Goal: Communication & Community: Share content

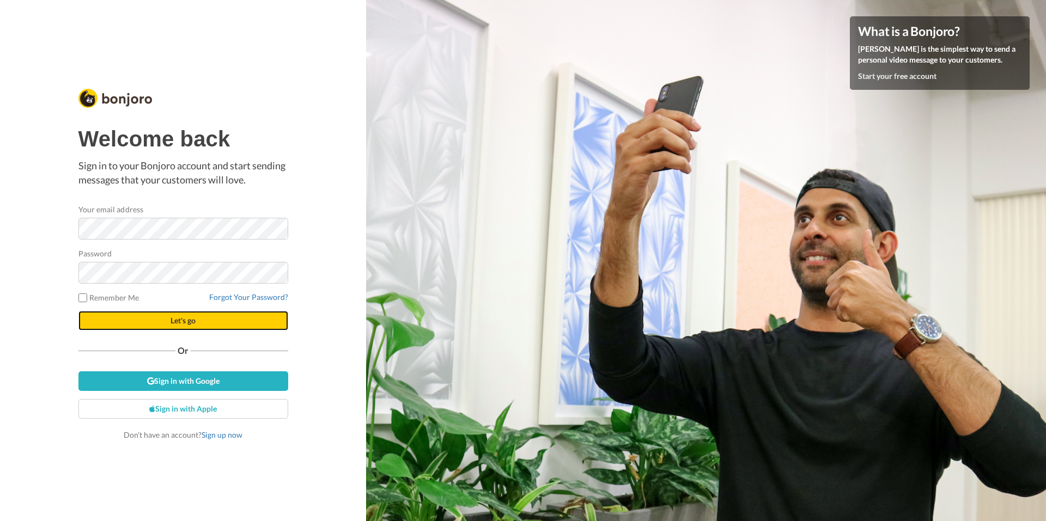
click at [199, 323] on button "Let's go" at bounding box center [183, 321] width 210 height 20
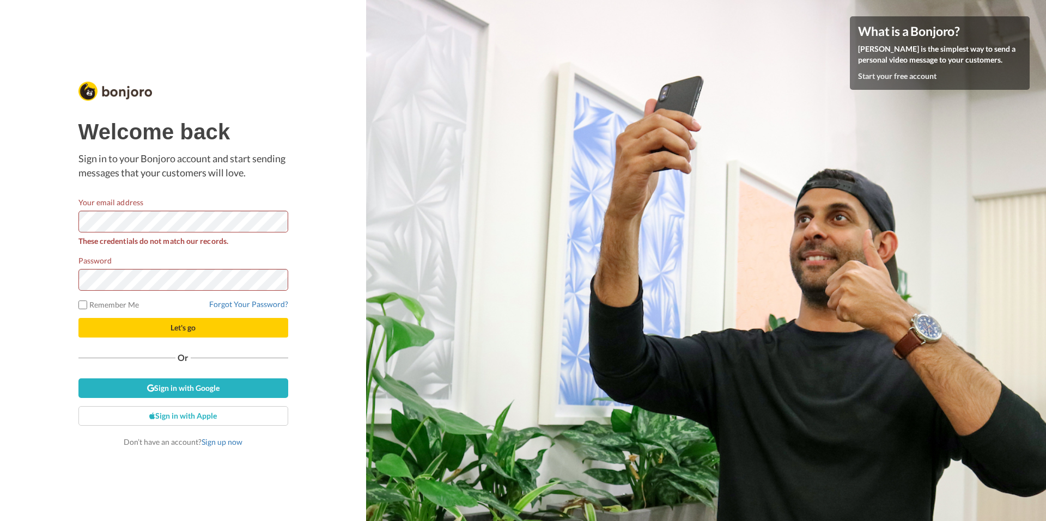
click at [160, 314] on form "Your email address These credentials do not match our records. Password Remembe…" at bounding box center [183, 267] width 210 height 141
click at [159, 328] on button "Let's go" at bounding box center [183, 328] width 210 height 20
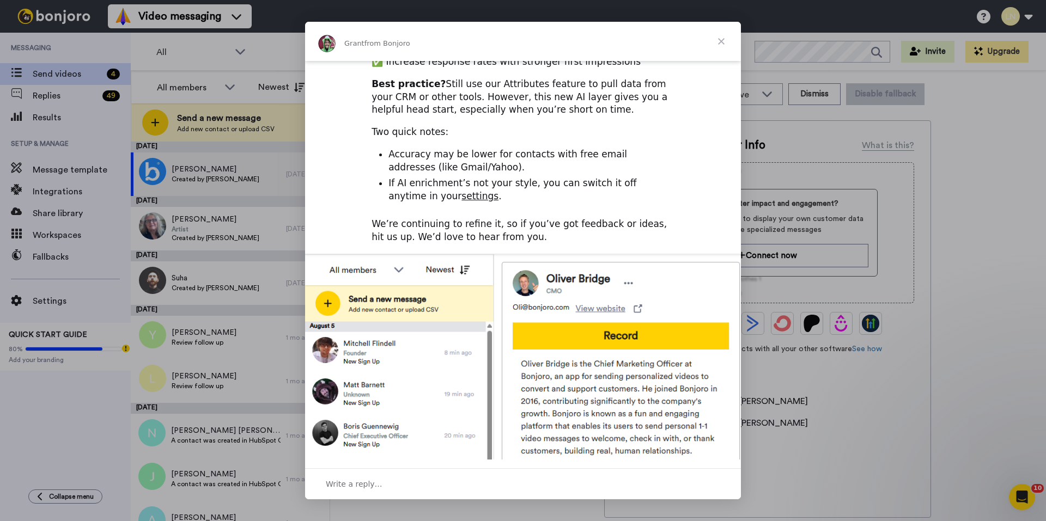
scroll to position [322, 0]
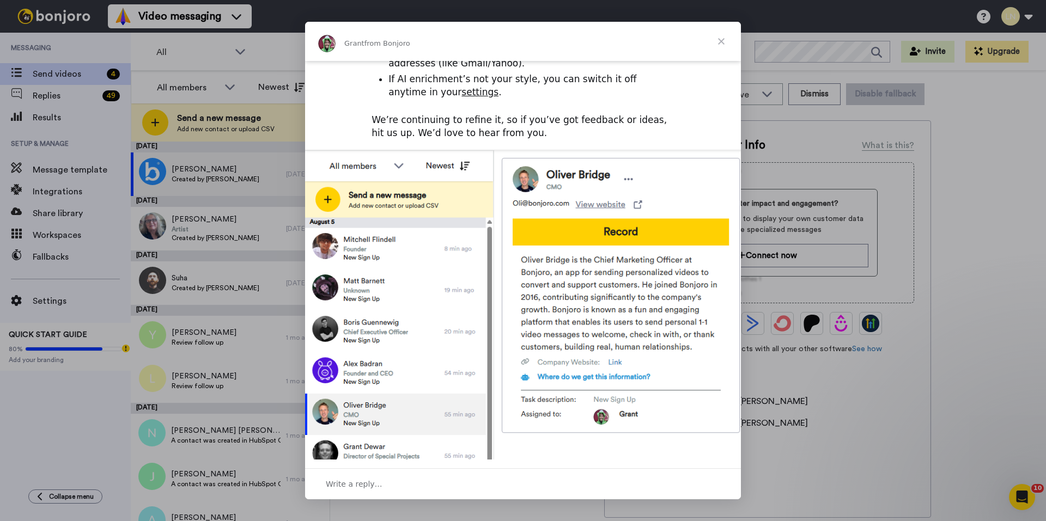
click at [725, 39] on span "Close" at bounding box center [720, 41] width 39 height 39
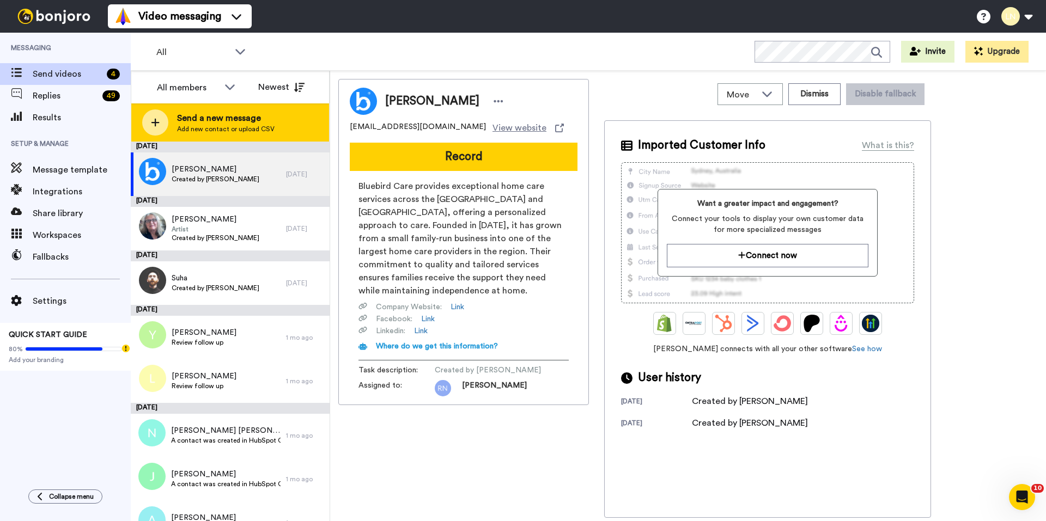
click at [237, 120] on span "Send a new message" at bounding box center [225, 118] width 97 height 13
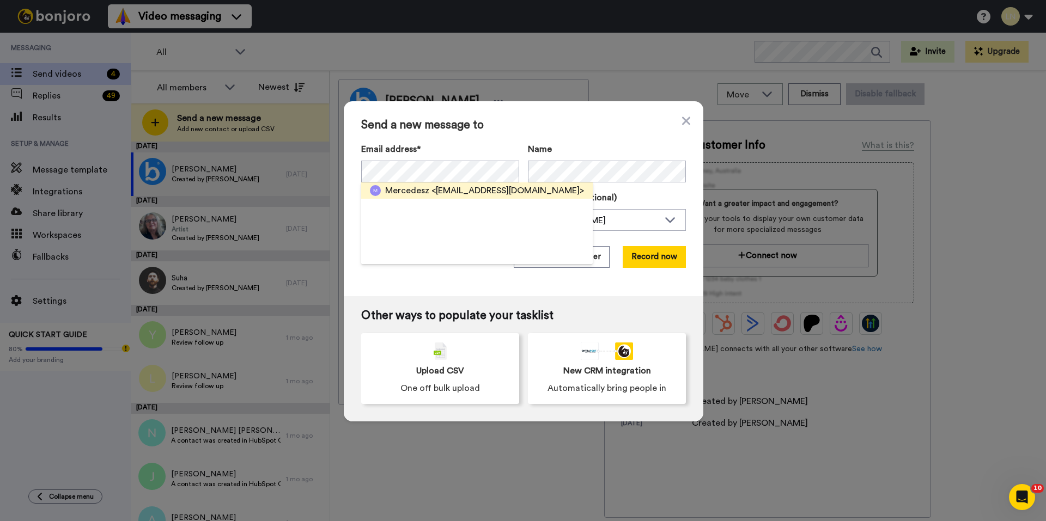
click at [465, 195] on span "<mercedeszlako@gmail.com>" at bounding box center [507, 190] width 152 height 13
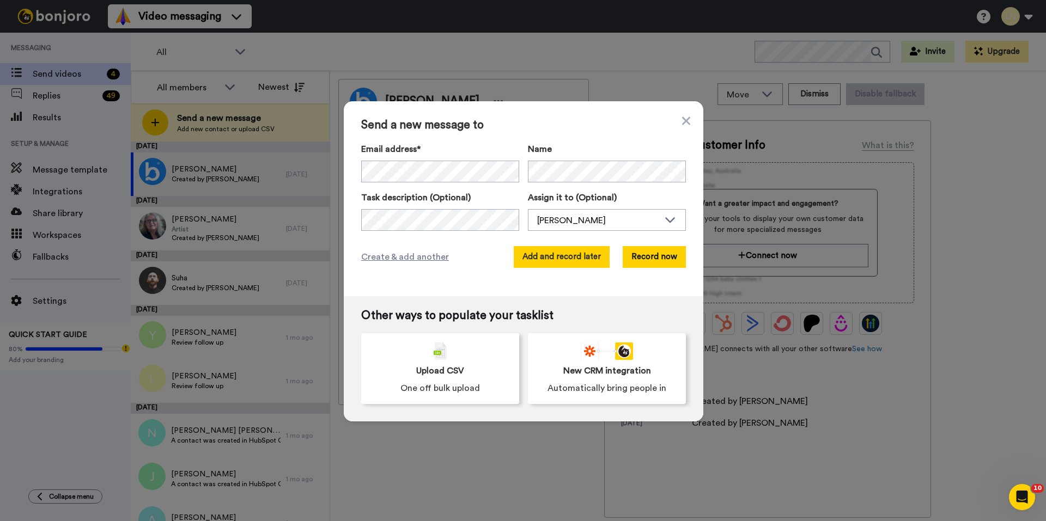
click at [547, 261] on button "Add and record later" at bounding box center [562, 257] width 96 height 22
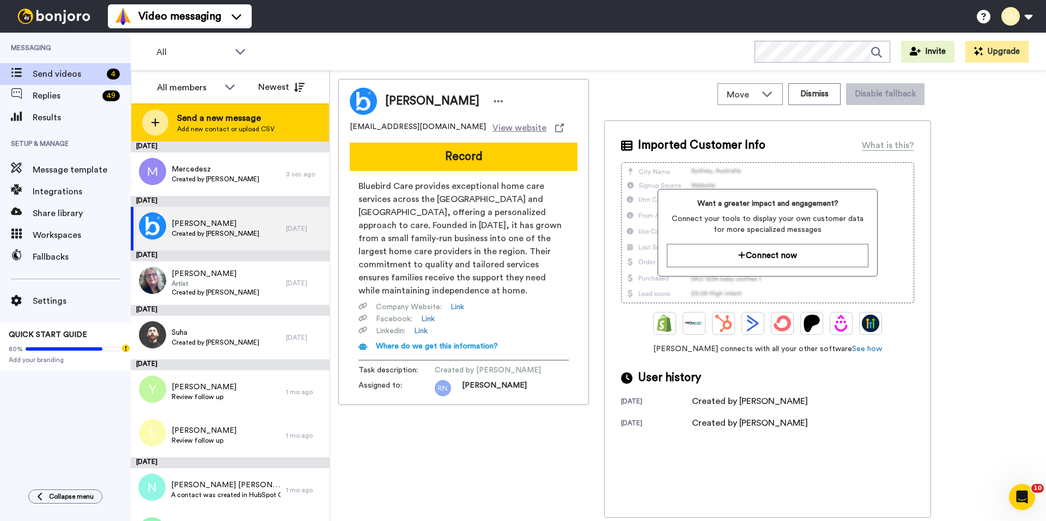
click at [228, 123] on span "Send a new message" at bounding box center [225, 118] width 97 height 13
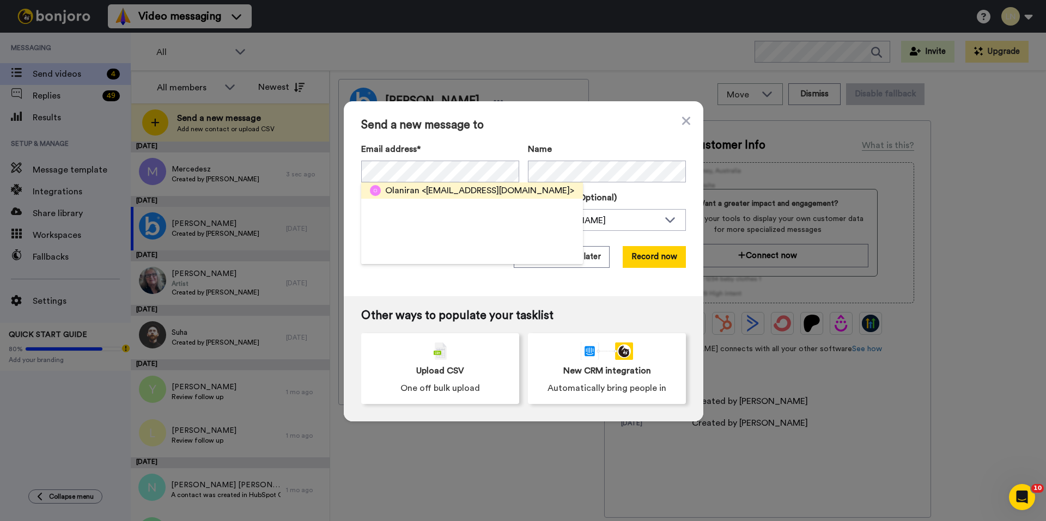
click at [439, 190] on span "<kunleolaniran@gmail.com>" at bounding box center [498, 190] width 152 height 13
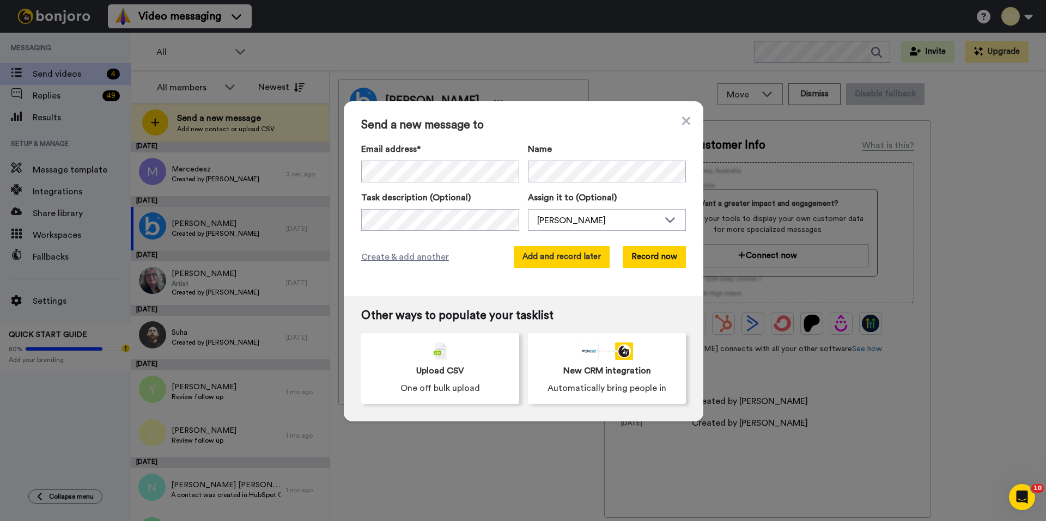
click at [568, 259] on button "Add and record later" at bounding box center [562, 257] width 96 height 22
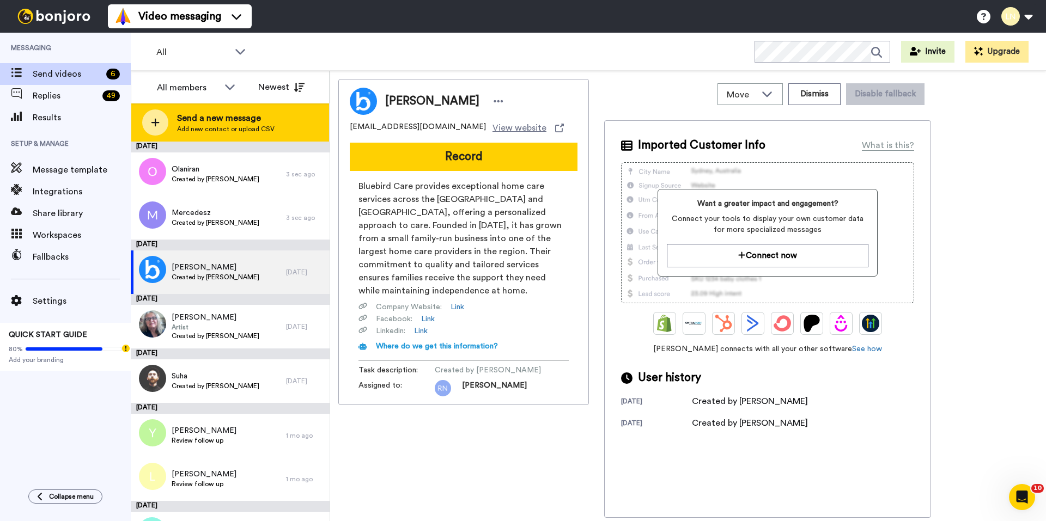
click at [250, 120] on span "Send a new message" at bounding box center [225, 118] width 97 height 13
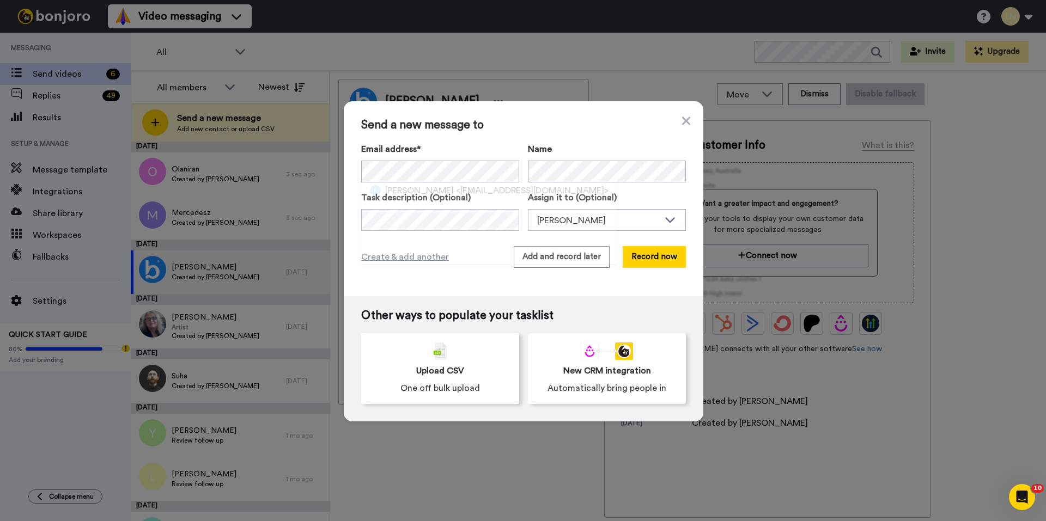
click at [456, 190] on span "<em23pretty@aol.com>" at bounding box center [532, 190] width 152 height 13
click at [525, 254] on button "Add and record later" at bounding box center [562, 257] width 96 height 22
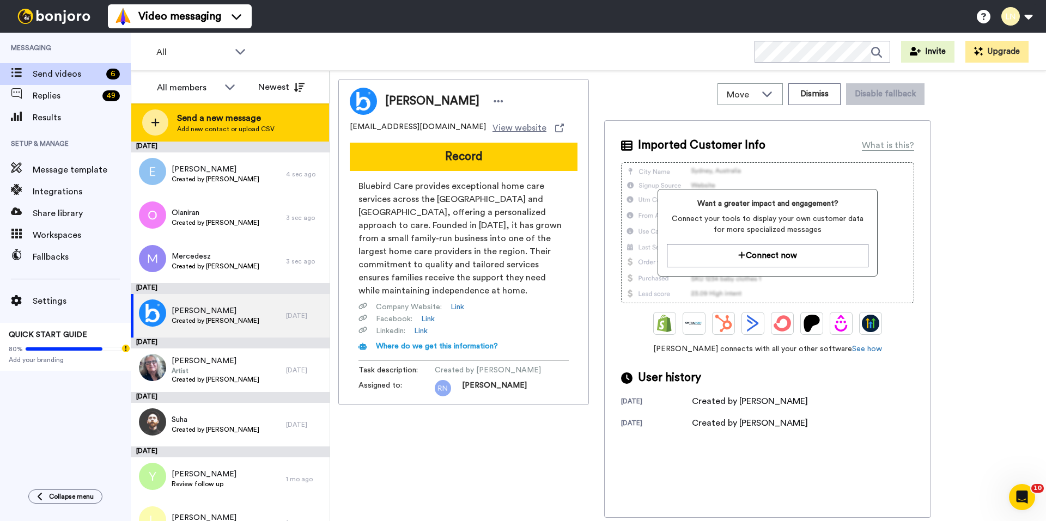
click at [204, 116] on span "Send a new message" at bounding box center [225, 118] width 97 height 13
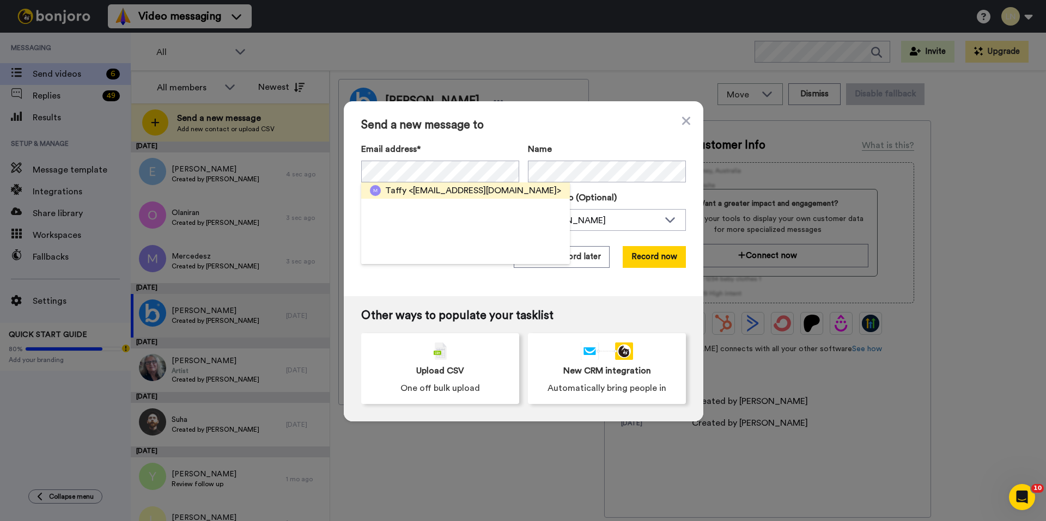
click at [421, 186] on span "<musiza88@icloud.com>" at bounding box center [484, 190] width 152 height 13
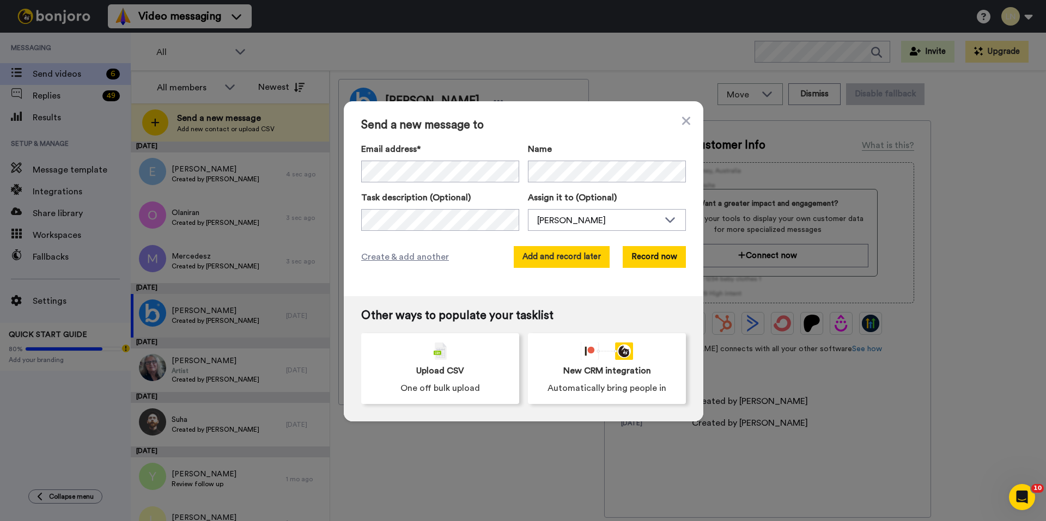
click at [543, 258] on button "Add and record later" at bounding box center [562, 257] width 96 height 22
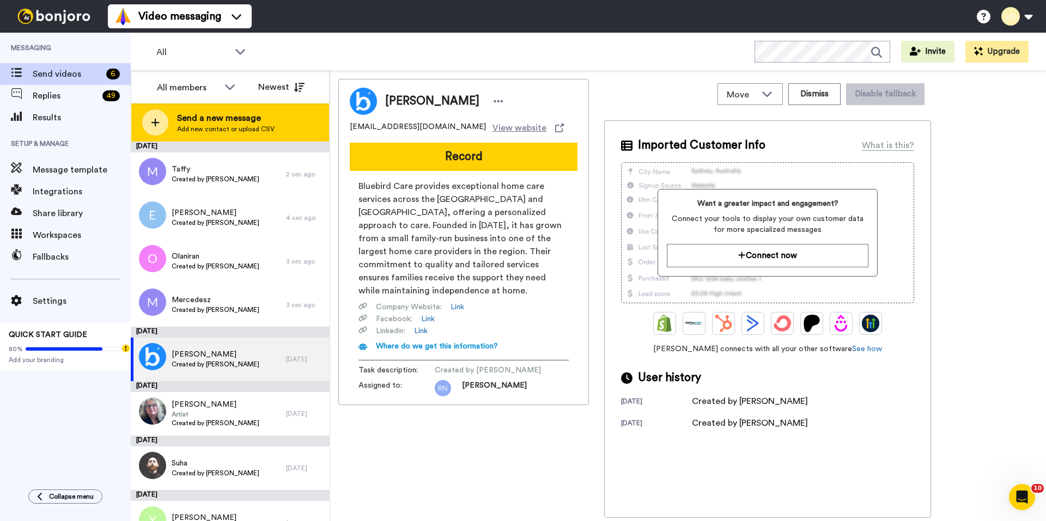
click at [211, 117] on span "Send a new message" at bounding box center [225, 118] width 97 height 13
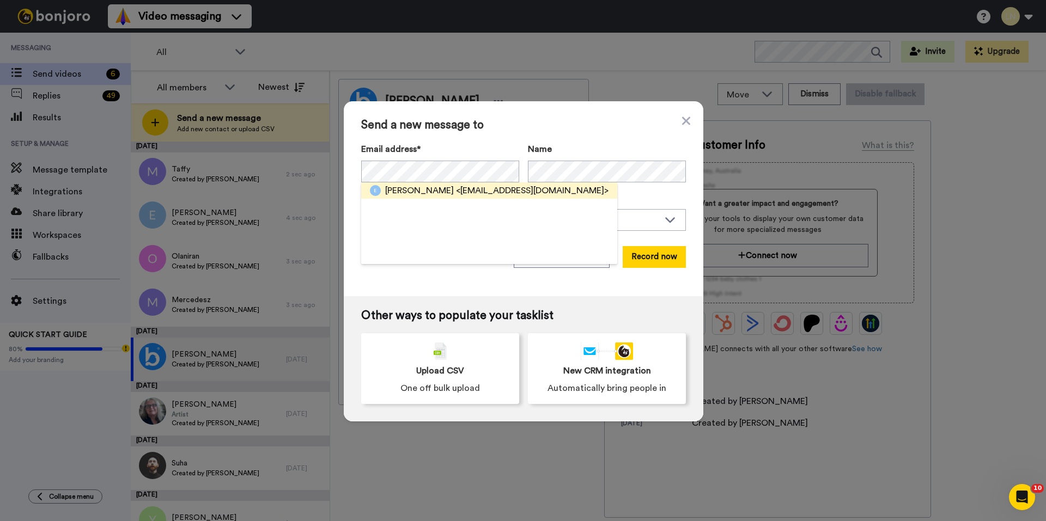
click at [456, 194] on span "<phirierin@gmail.com>" at bounding box center [532, 190] width 152 height 13
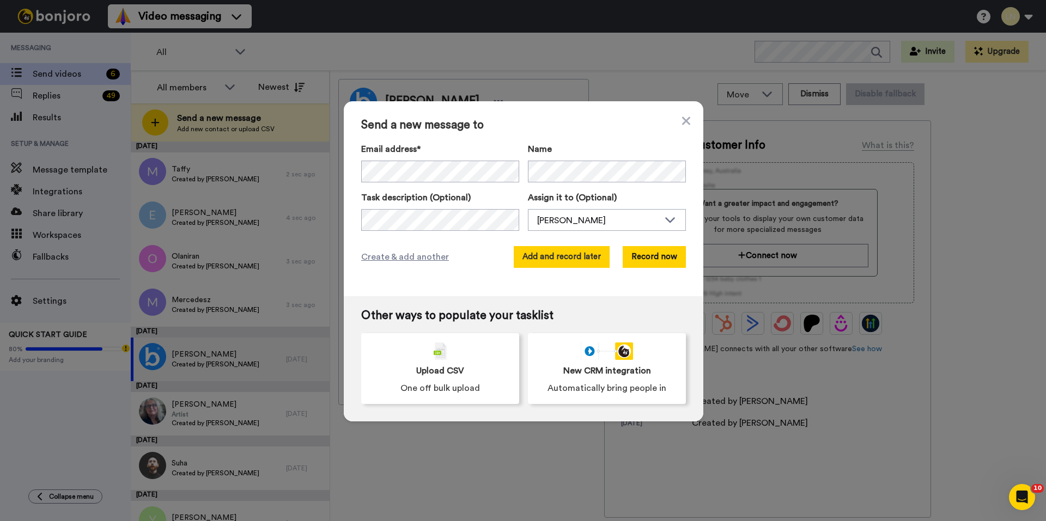
click at [546, 255] on button "Add and record later" at bounding box center [562, 257] width 96 height 22
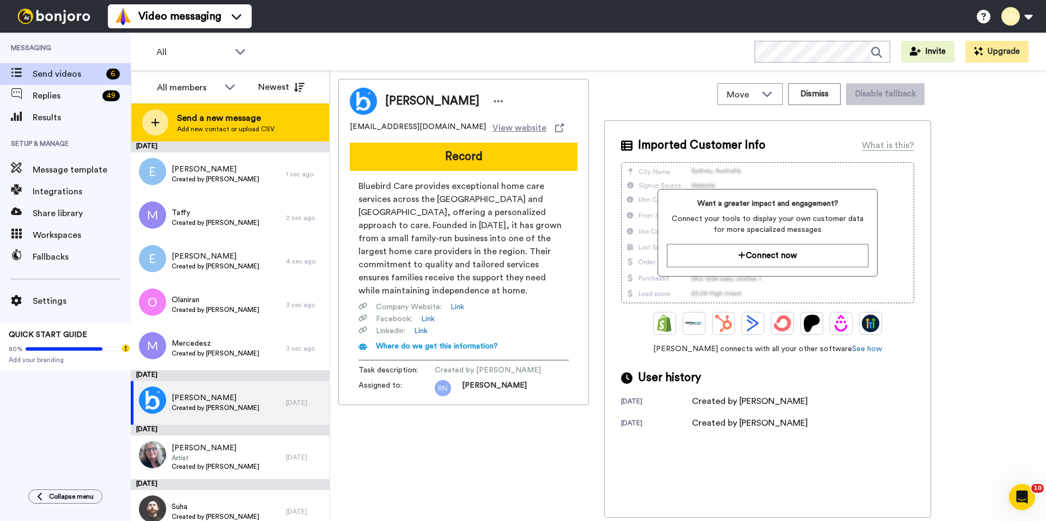
click at [206, 122] on span "Send a new message" at bounding box center [225, 118] width 97 height 13
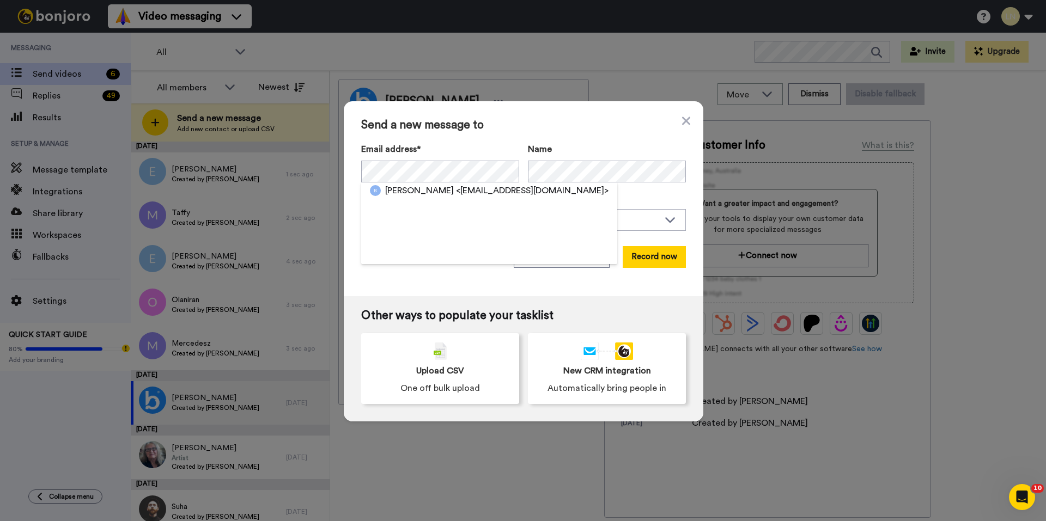
click at [416, 192] on span "Beatrice Lock" at bounding box center [419, 190] width 69 height 13
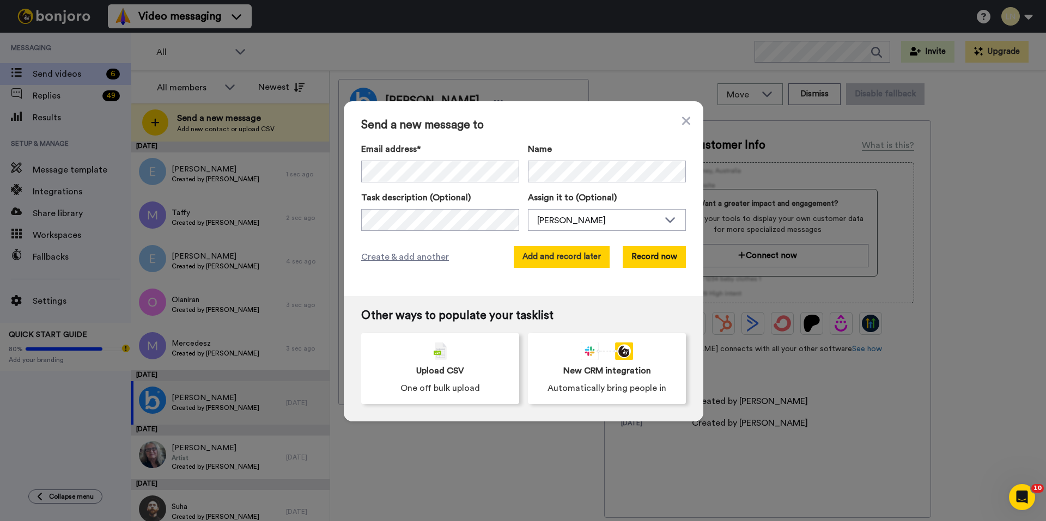
click at [562, 259] on button "Add and record later" at bounding box center [562, 257] width 96 height 22
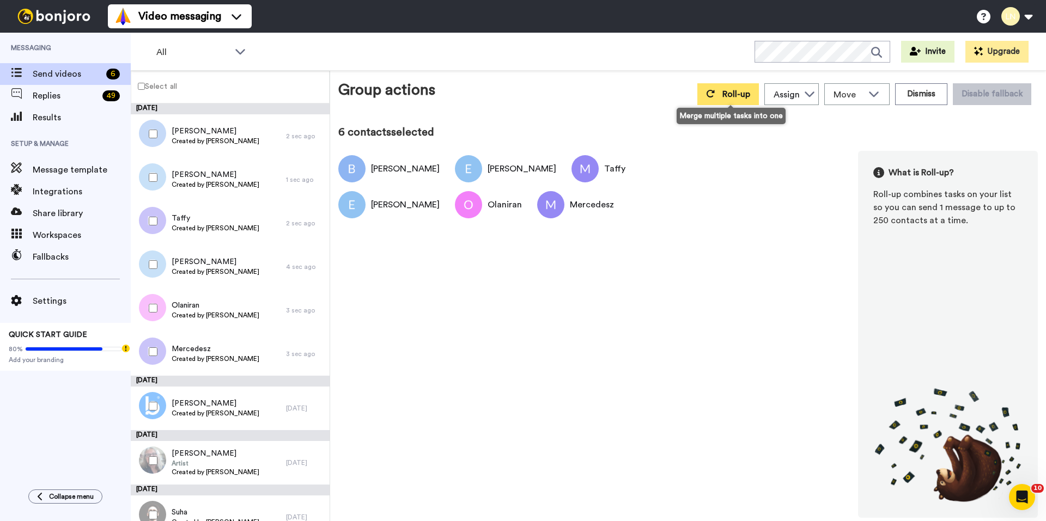
click at [730, 93] on span "Roll-up" at bounding box center [736, 94] width 28 height 9
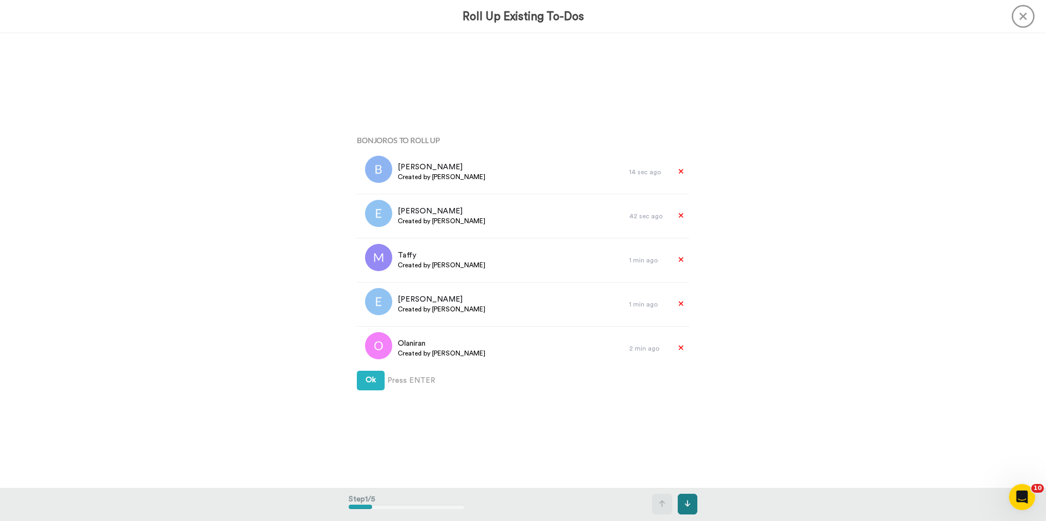
click at [685, 505] on icon at bounding box center [688, 504] width 6 height 8
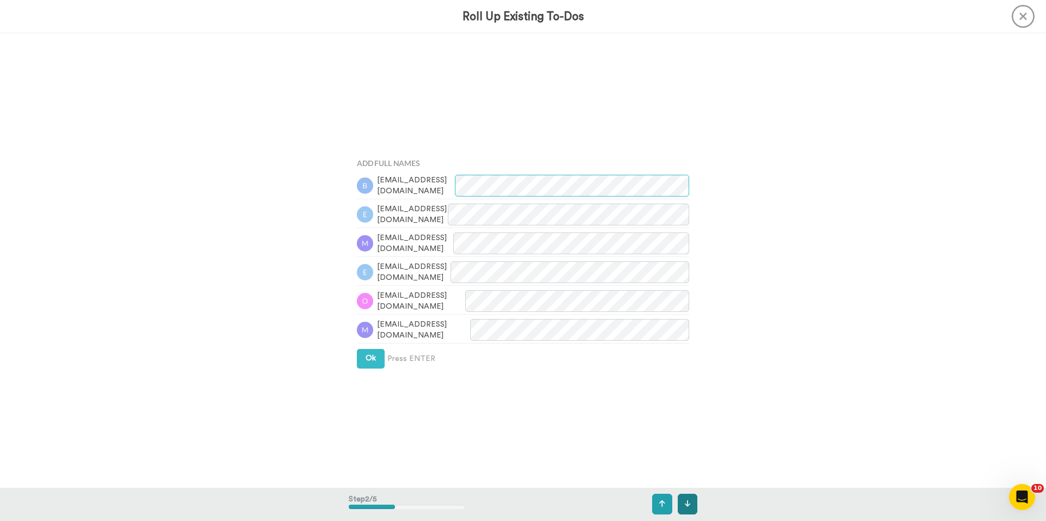
click at [685, 505] on icon at bounding box center [688, 504] width 6 height 8
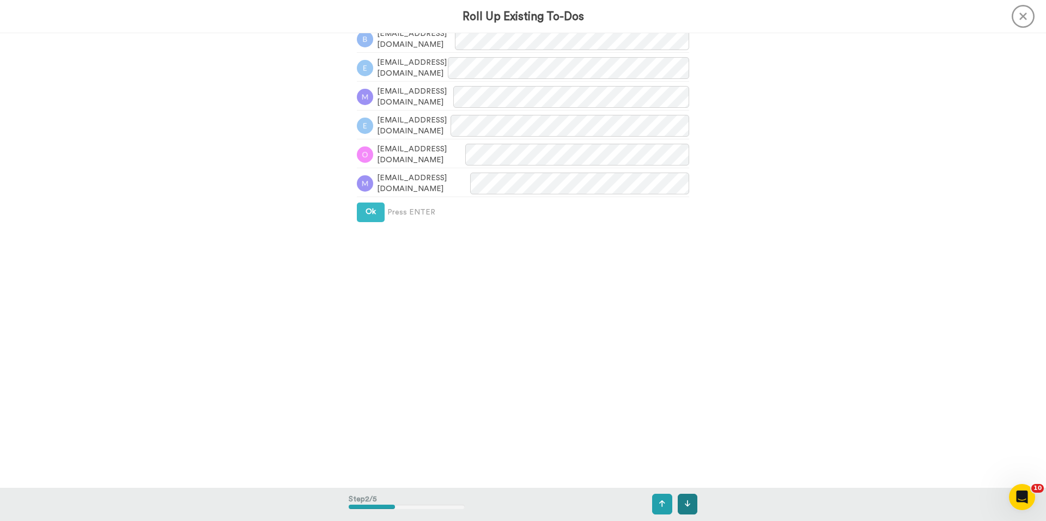
click at [685, 505] on icon at bounding box center [688, 504] width 6 height 8
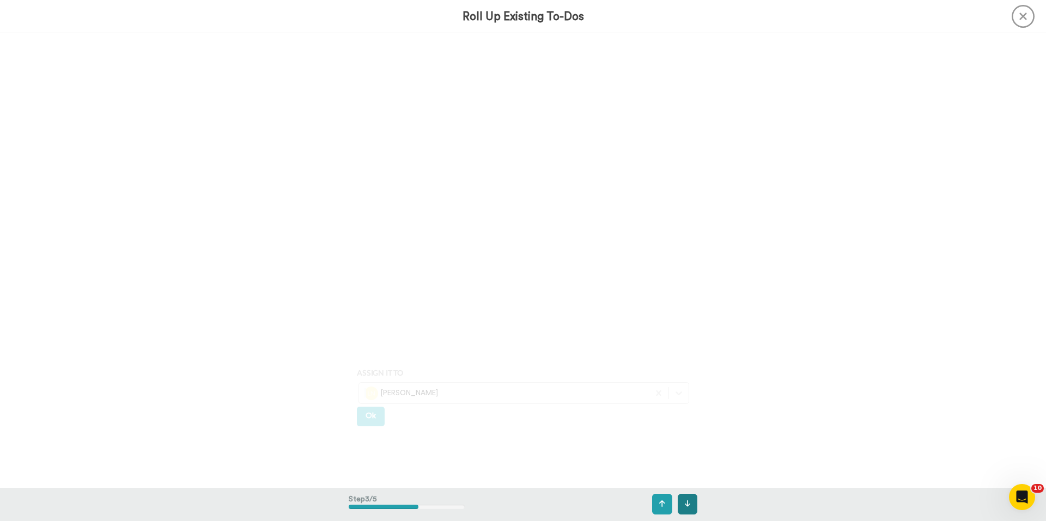
click at [686, 505] on icon at bounding box center [687, 503] width 6 height 7
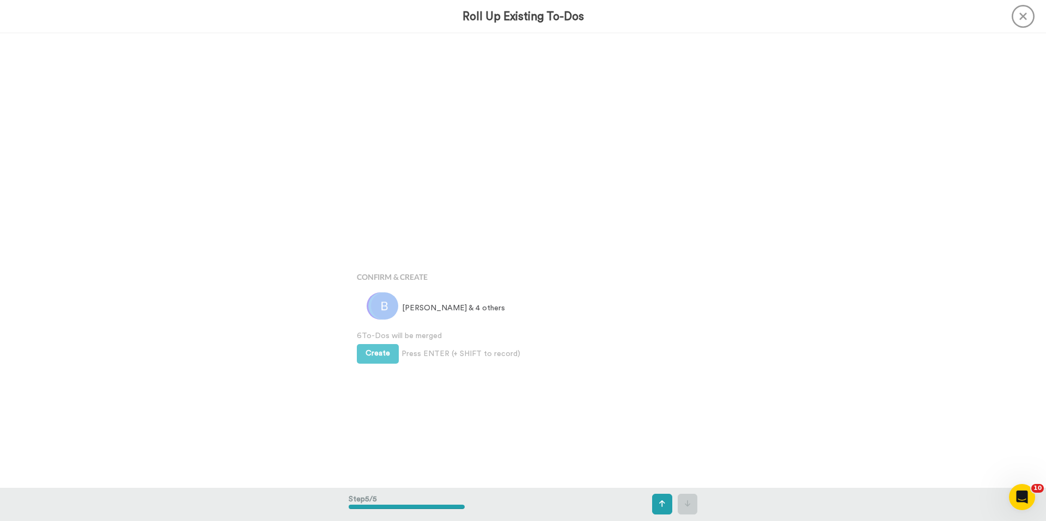
scroll to position [1818, 0]
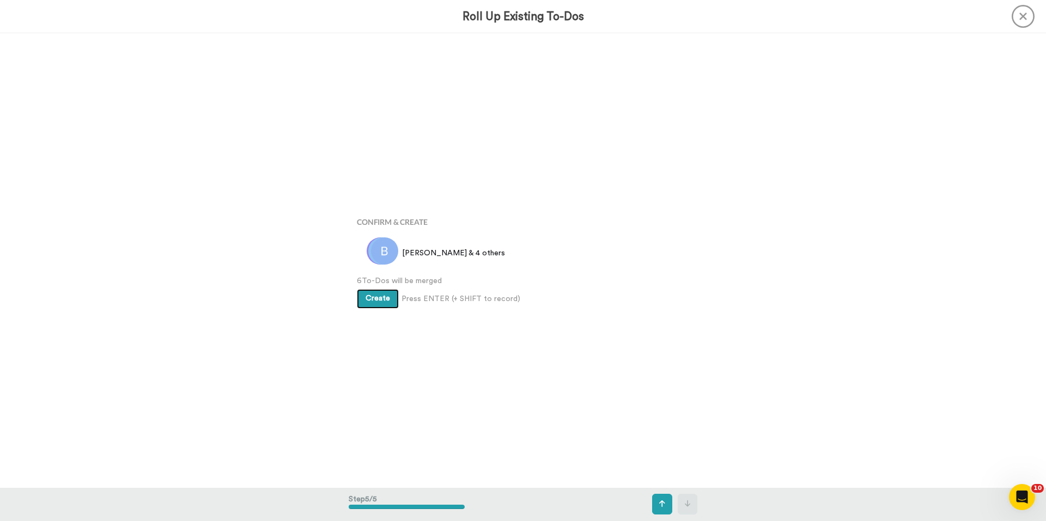
click at [370, 298] on span "Create" at bounding box center [377, 299] width 25 height 8
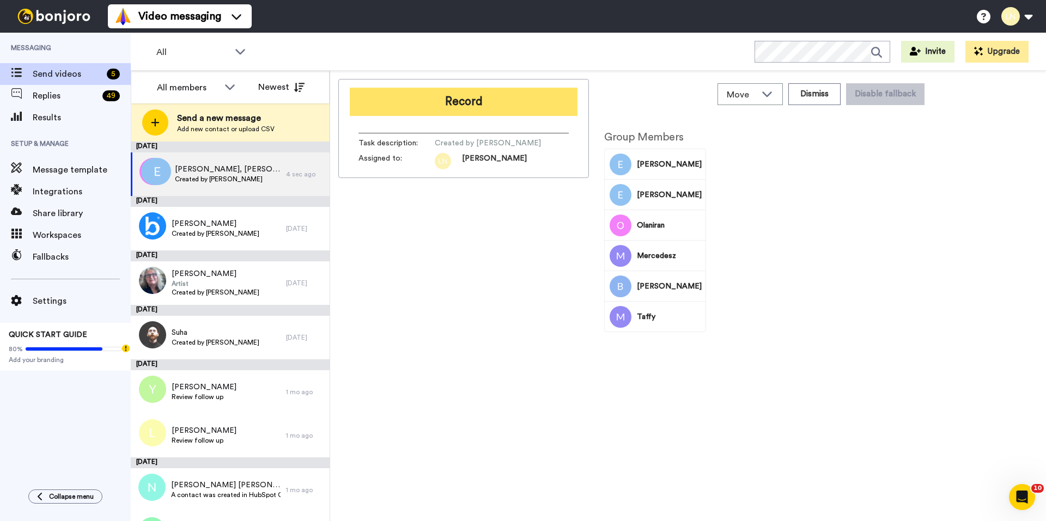
click at [480, 103] on button "Record" at bounding box center [464, 102] width 228 height 28
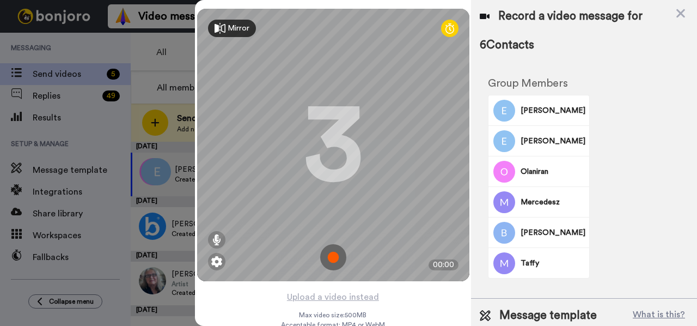
click at [325, 256] on img at bounding box center [333, 257] width 26 height 26
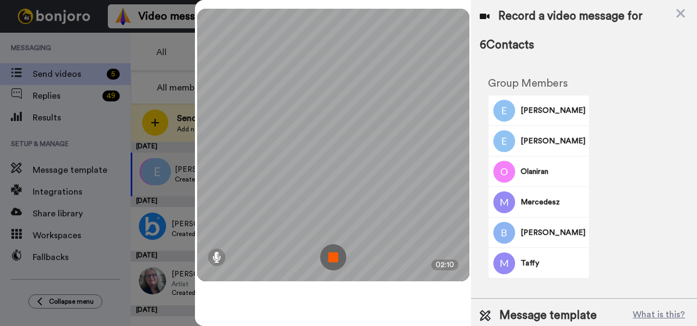
click at [335, 255] on img at bounding box center [333, 257] width 26 height 26
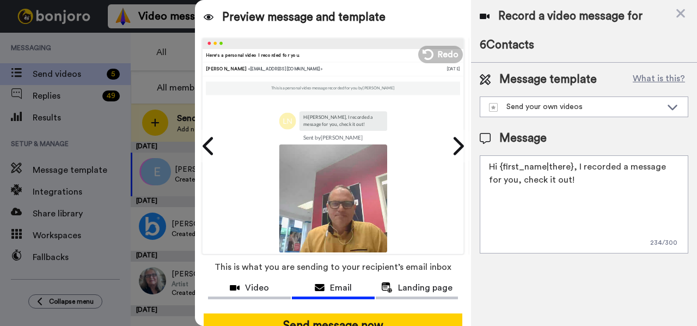
click at [537, 178] on textarea "Hi {first_name|there}, I recorded a message for you, check it out!" at bounding box center [584, 204] width 209 height 98
drag, startPoint x: 555, startPoint y: 180, endPoint x: 471, endPoint y: 160, distance: 87.3
click at [471, 160] on div "Preview message and template Play/Pause Here's a personal video I recorded for …" at bounding box center [446, 163] width 502 height 326
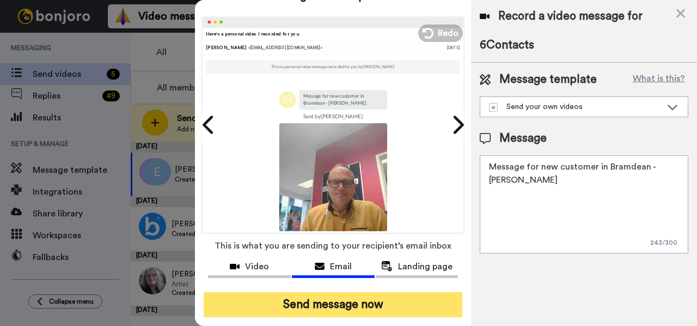
type textarea "Message for new customer in Bramdean - Leila Edith Taylor"
click at [392, 292] on button "Send message now" at bounding box center [333, 304] width 259 height 25
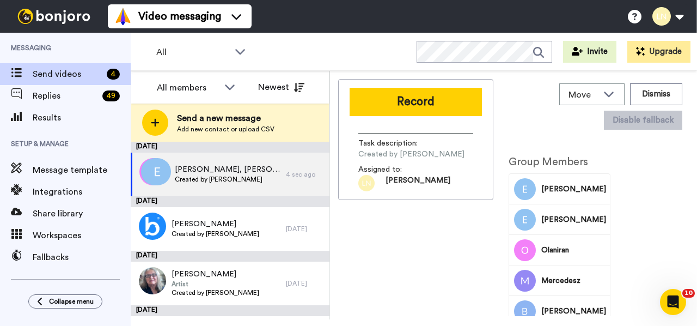
scroll to position [0, 0]
